Goal: Transaction & Acquisition: Purchase product/service

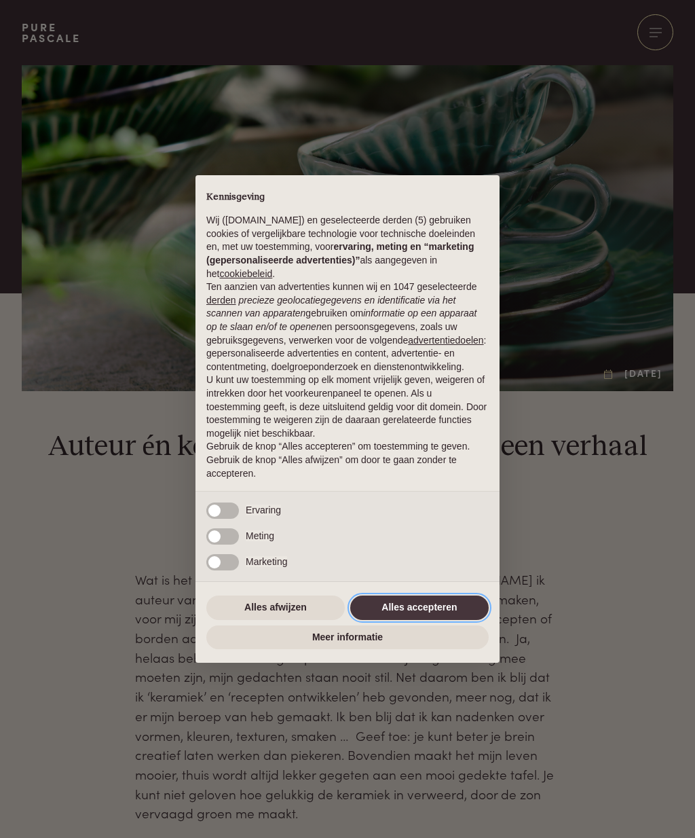
click at [396, 611] on button "Alles accepteren" at bounding box center [419, 608] width 139 height 24
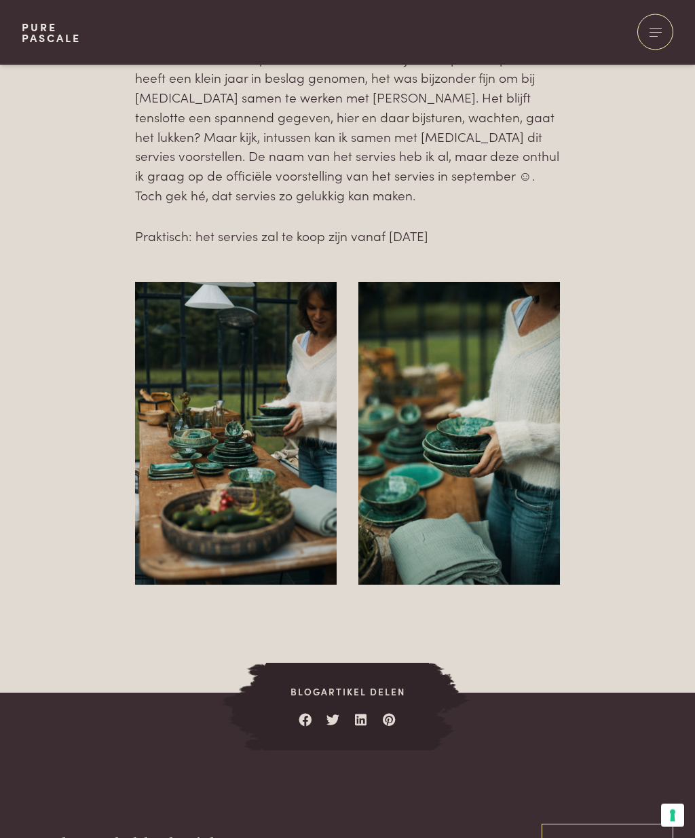
scroll to position [3799, 0]
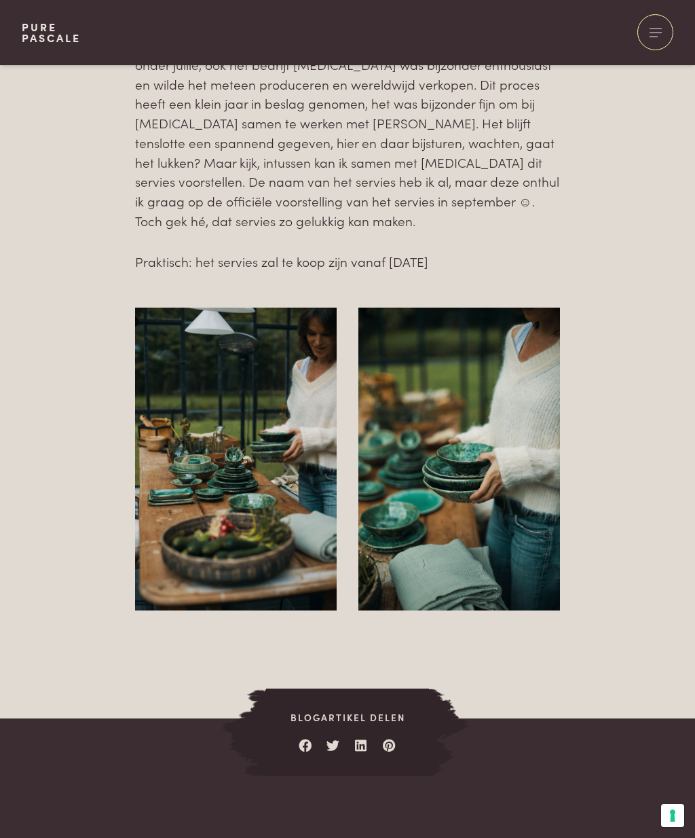
click at [653, 35] on div at bounding box center [656, 32] width 36 height 36
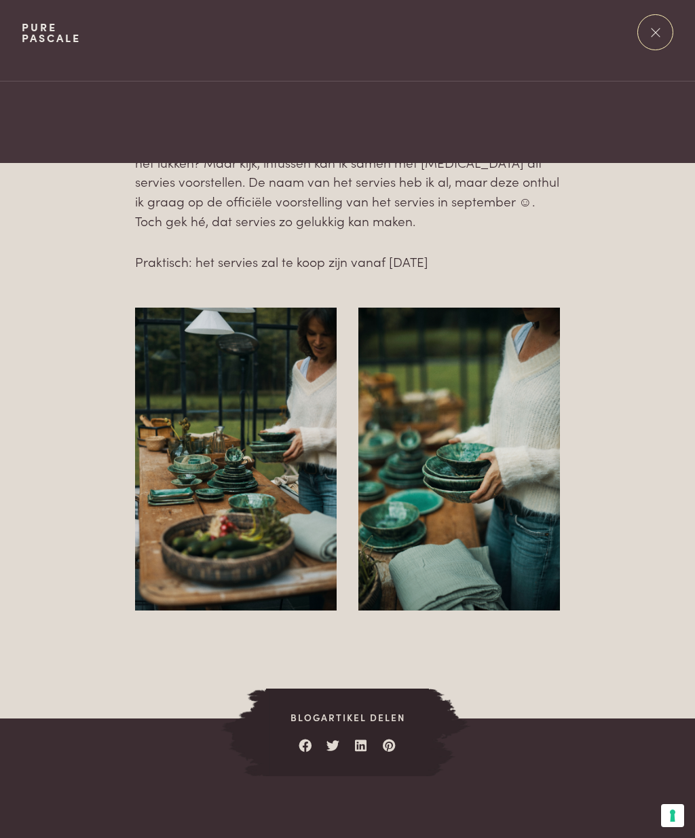
scroll to position [0, 0]
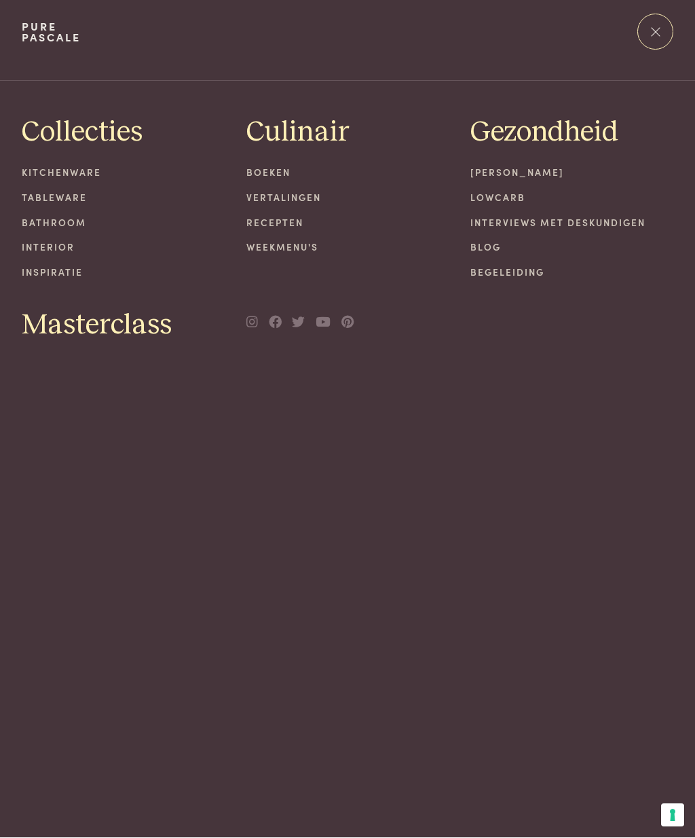
click at [44, 200] on link "Tableware" at bounding box center [123, 198] width 203 height 14
click at [648, 27] on div at bounding box center [656, 32] width 36 height 36
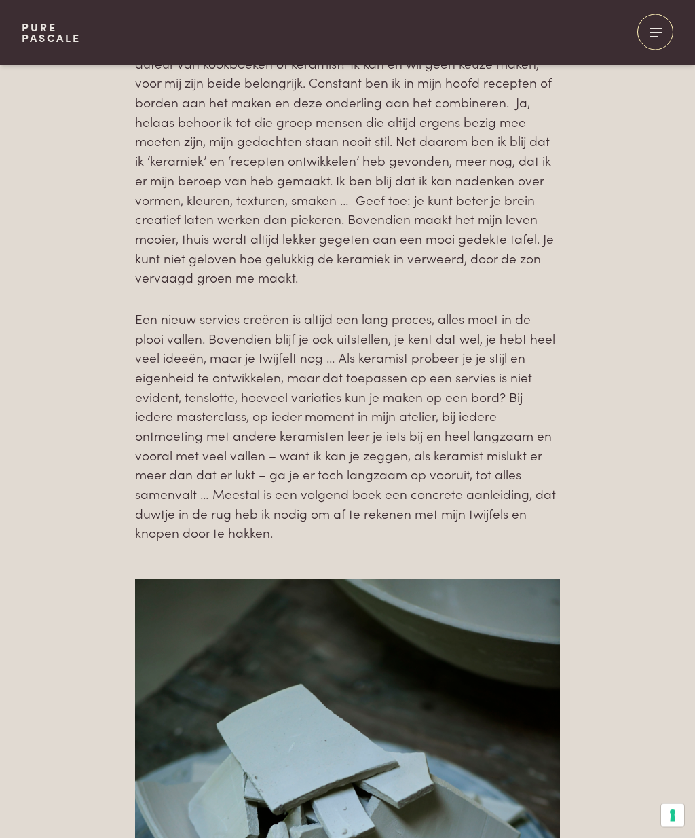
scroll to position [536, 0]
click at [28, 327] on div "Wat is het belangrijkste? Het bord of het gerecht? [PERSON_NAME] ik auteur van …" at bounding box center [348, 288] width 652 height 509
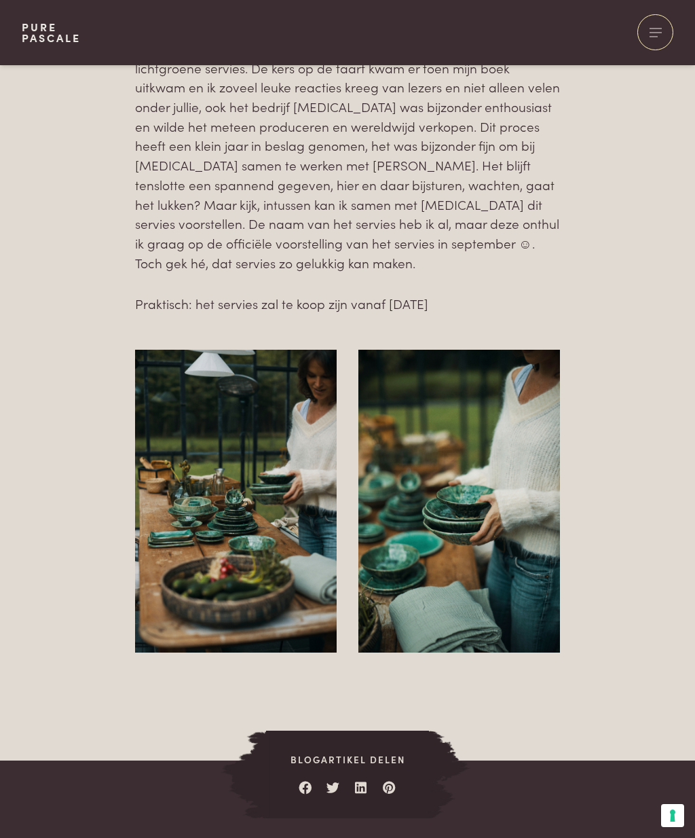
scroll to position [3755, 0]
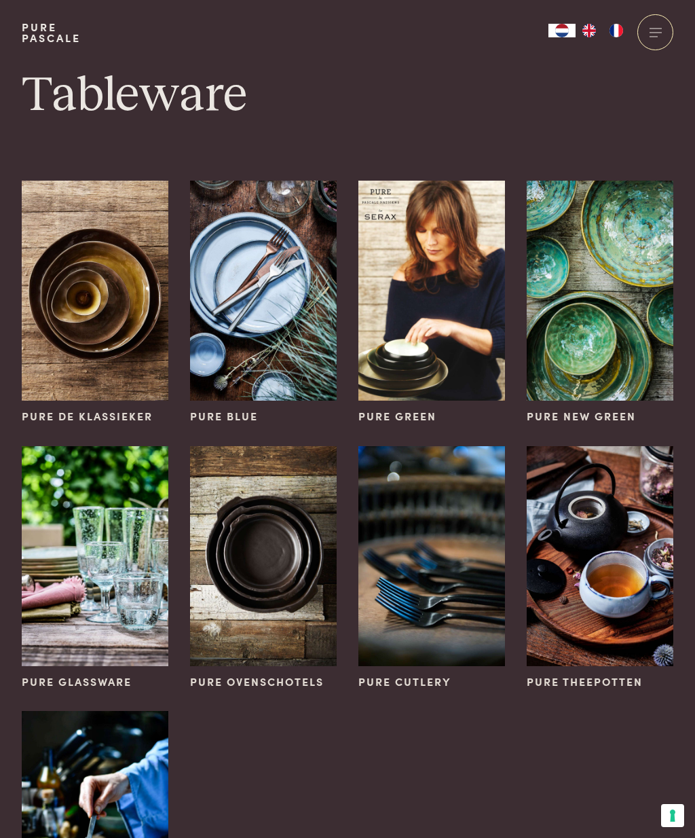
click at [615, 295] on img at bounding box center [600, 291] width 147 height 220
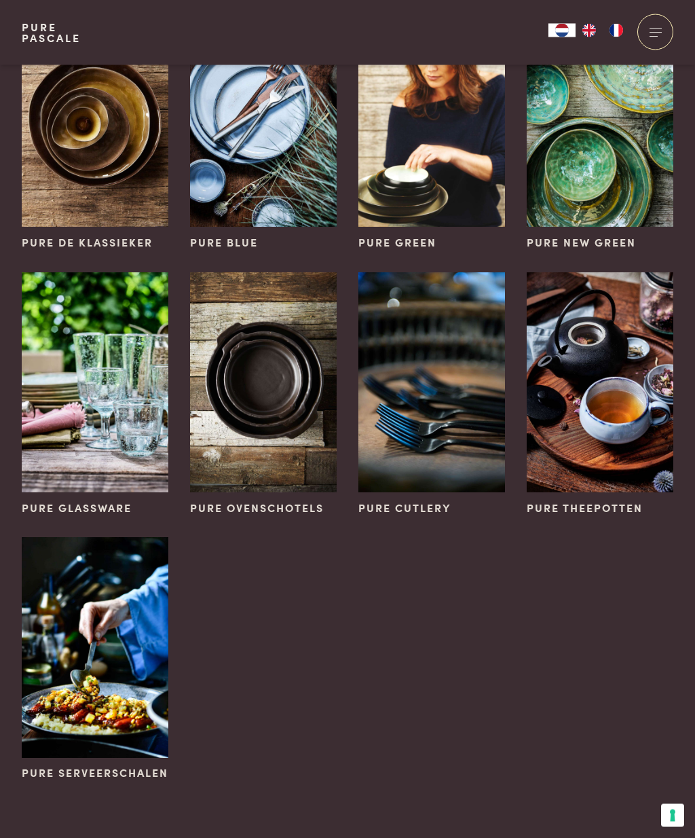
scroll to position [167, 0]
